Goal: Navigation & Orientation: Find specific page/section

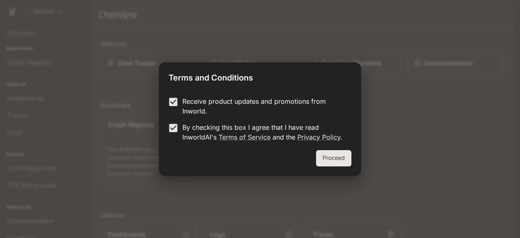
click at [341, 159] on button "Proceed" at bounding box center [333, 158] width 35 height 16
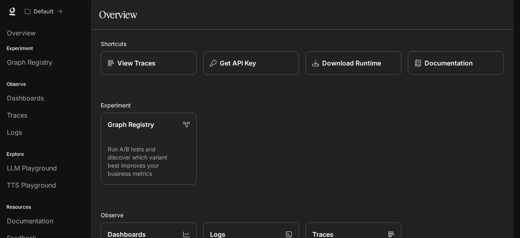
scroll to position [24, 0]
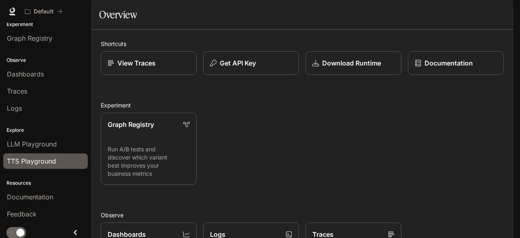
click at [29, 156] on span "TTS Playground" at bounding box center [31, 161] width 49 height 10
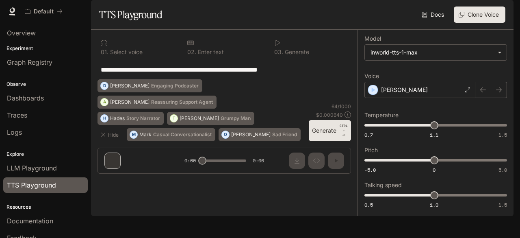
click at [38, 152] on p "Explore" at bounding box center [45, 153] width 91 height 7
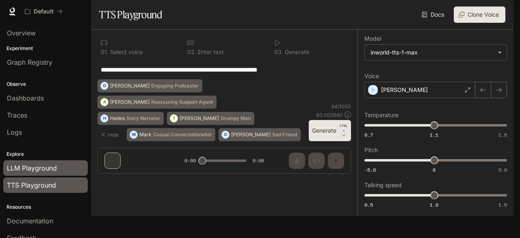
click at [28, 166] on span "LLM Playground" at bounding box center [32, 168] width 50 height 10
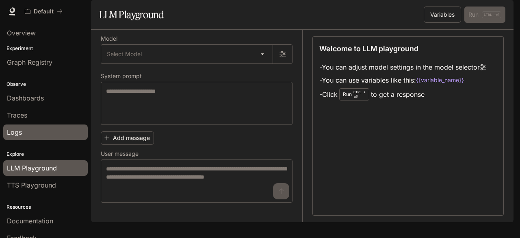
click at [25, 130] on div "Logs" at bounding box center [45, 132] width 77 height 10
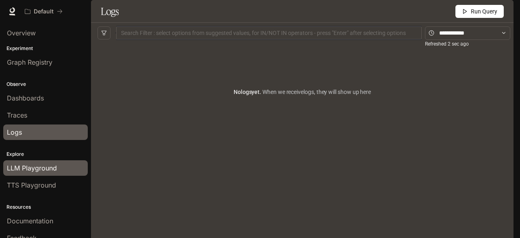
click at [24, 163] on span "LLM Playground" at bounding box center [32, 168] width 50 height 10
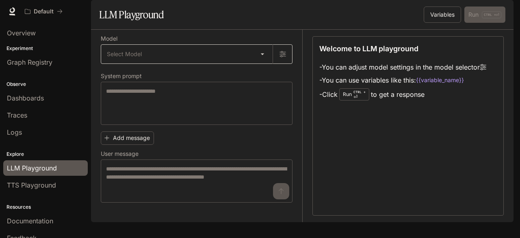
click at [164, 73] on body "Skip to main content Default Documentation Documentation Portal Overview Experi…" at bounding box center [260, 119] width 520 height 238
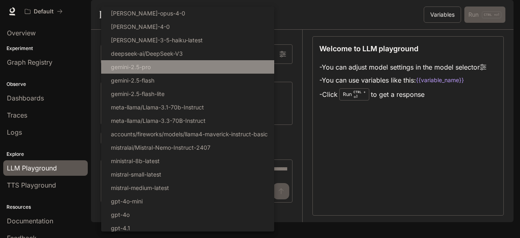
click at [165, 73] on li "gemini-2.5-pro" at bounding box center [187, 66] width 173 height 13
type input "**********"
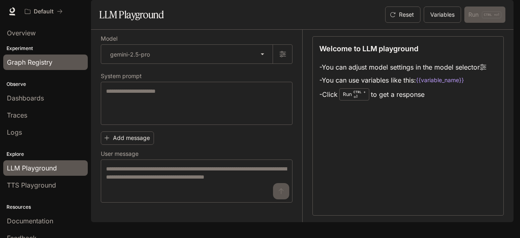
click at [57, 61] on div "Graph Registry" at bounding box center [45, 62] width 77 height 10
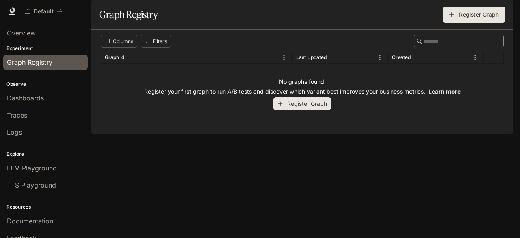
click at [297, 111] on button "Register Graph" at bounding box center [303, 103] width 58 height 13
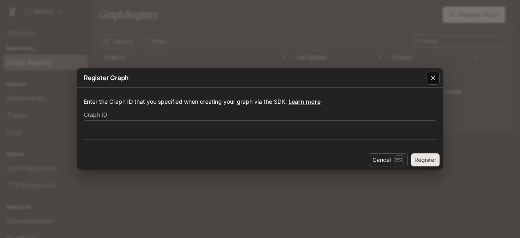
click at [437, 74] on div "button" at bounding box center [433, 78] width 13 height 13
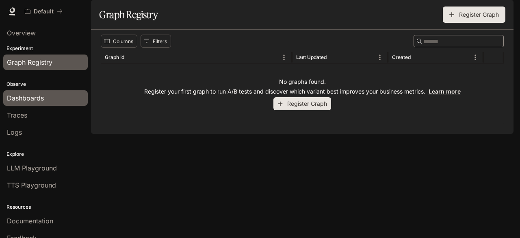
scroll to position [24, 0]
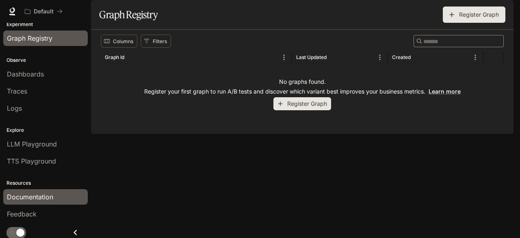
click at [59, 195] on div "Documentation" at bounding box center [45, 197] width 77 height 10
